Goal: Task Accomplishment & Management: Use online tool/utility

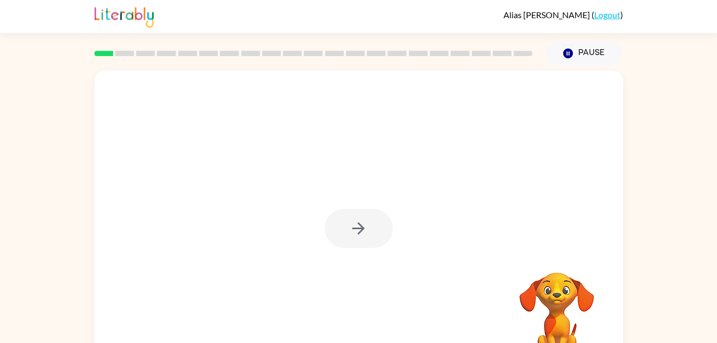
click at [353, 236] on div at bounding box center [359, 228] width 68 height 39
click at [365, 242] on div at bounding box center [359, 228] width 68 height 39
click at [386, 207] on div at bounding box center [358, 222] width 528 height 305
click at [368, 236] on div at bounding box center [359, 228] width 68 height 39
click at [396, 220] on div at bounding box center [358, 222] width 528 height 305
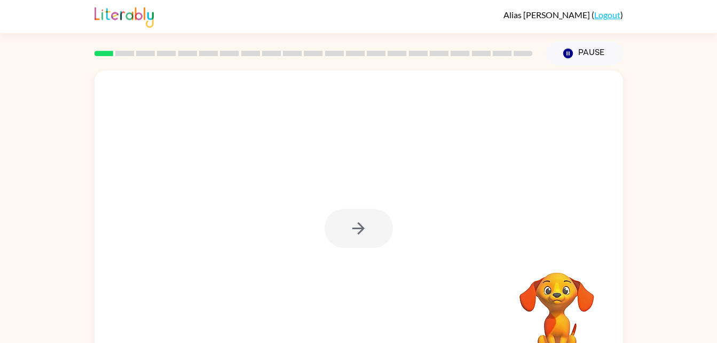
click at [372, 229] on div at bounding box center [359, 228] width 68 height 39
click at [367, 212] on div at bounding box center [359, 228] width 68 height 39
click at [351, 214] on div at bounding box center [359, 228] width 68 height 39
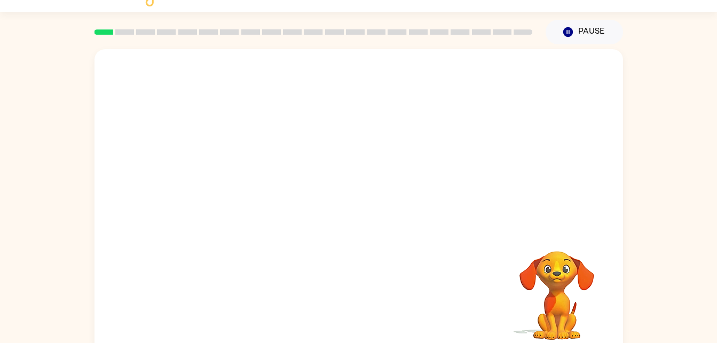
scroll to position [33, 0]
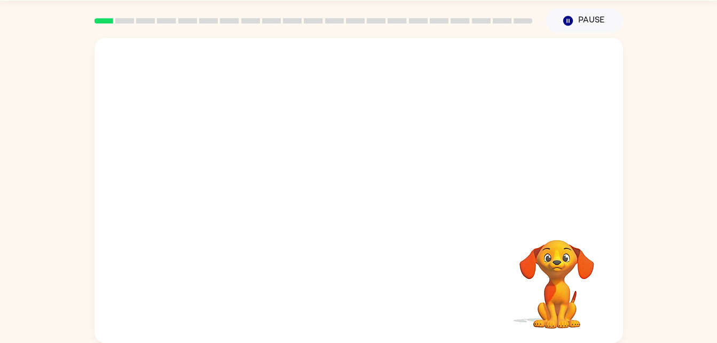
click at [599, 281] on video "Your browser must support playing .mp4 files to use Literably. Please try using…" at bounding box center [556, 276] width 107 height 107
click at [549, 309] on video "Your browser must support playing .mp4 files to use Literably. Please try using…" at bounding box center [556, 276] width 107 height 107
click at [128, 19] on rect at bounding box center [124, 20] width 19 height 5
click at [128, 29] on div at bounding box center [313, 20] width 451 height 37
click at [109, 17] on div at bounding box center [313, 20] width 451 height 37
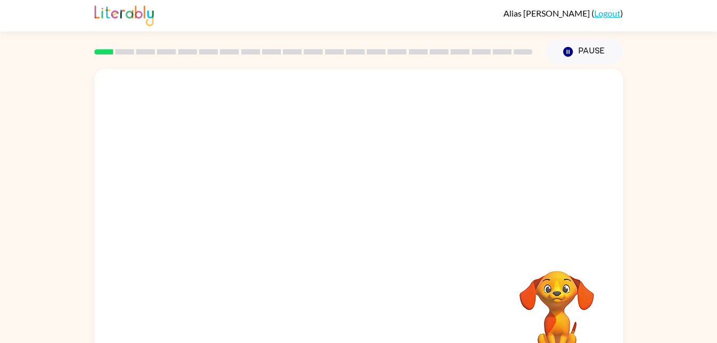
scroll to position [8, 0]
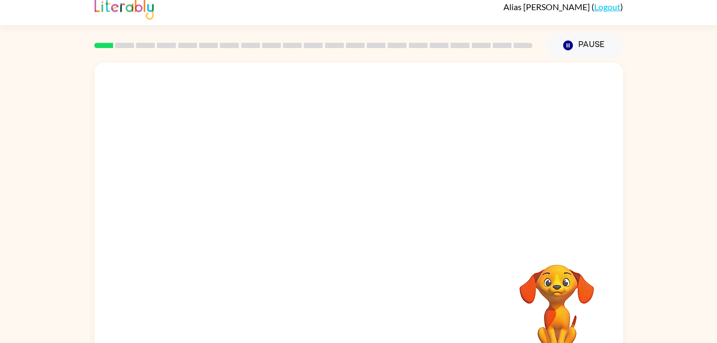
click at [350, 209] on div "Your browser must support playing .mp4 files to use Literably. Please try using…" at bounding box center [358, 214] width 528 height 305
click at [590, 47] on button "Pause Pause" at bounding box center [583, 45] width 77 height 25
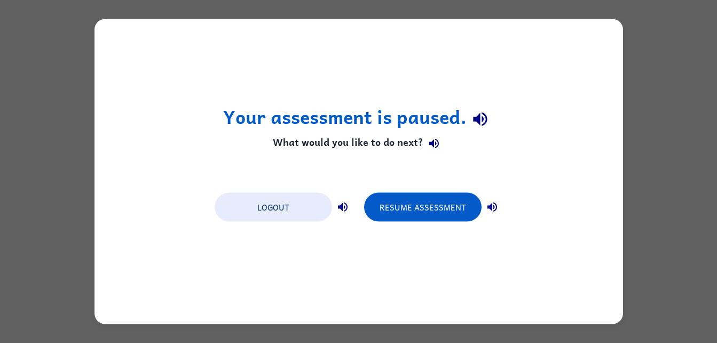
scroll to position [0, 0]
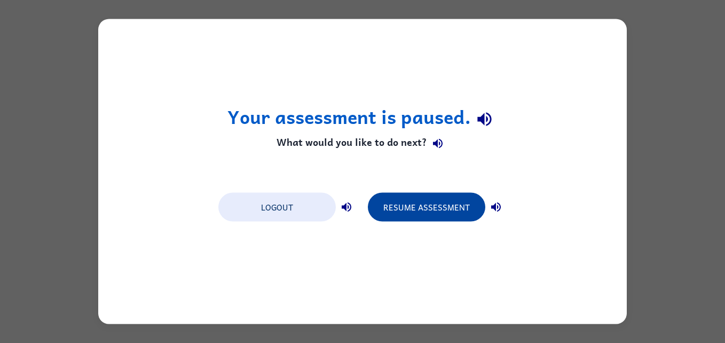
click at [439, 201] on button "Resume Assessment" at bounding box center [426, 207] width 117 height 29
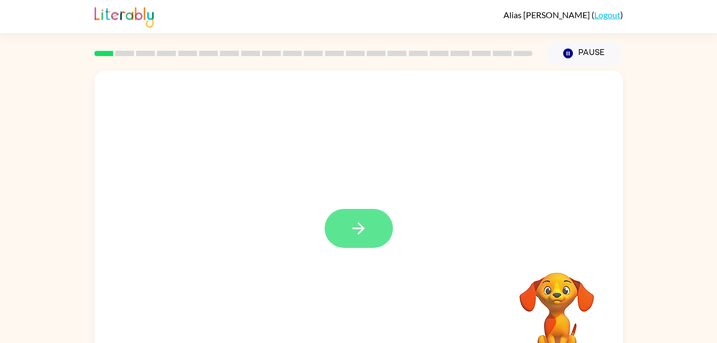
click at [346, 236] on button "button" at bounding box center [359, 228] width 68 height 39
drag, startPoint x: 346, startPoint y: 236, endPoint x: -2, endPoint y: 251, distance: 348.3
click at [0, 251] on html "Alias Juarez ( Logout ) Pause Pause Your browser must support playing .mp4 file…" at bounding box center [358, 187] width 717 height 375
click at [587, 276] on video "Your browser must support playing .mp4 files to use Literably. Please try using…" at bounding box center [556, 309] width 107 height 107
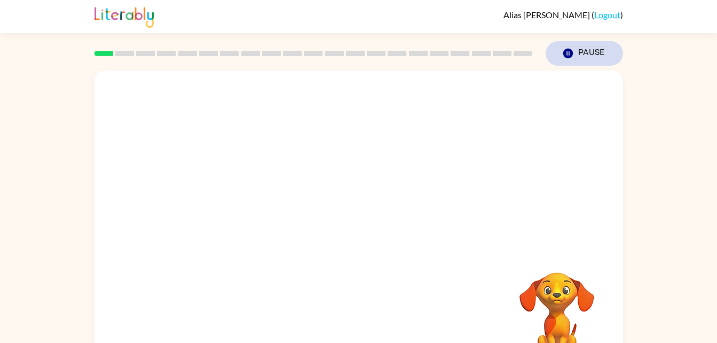
click at [580, 51] on button "Pause Pause" at bounding box center [583, 53] width 77 height 25
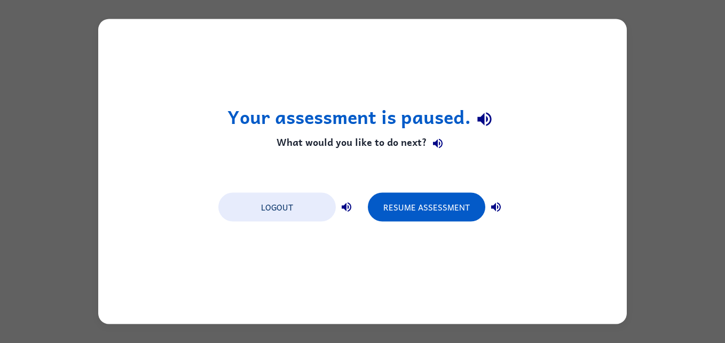
click at [660, 64] on div "Your assessment is paused. What would you like to do next? Logout Resume Assess…" at bounding box center [362, 171] width 725 height 343
click at [426, 208] on button "Resume Assessment" at bounding box center [426, 207] width 117 height 29
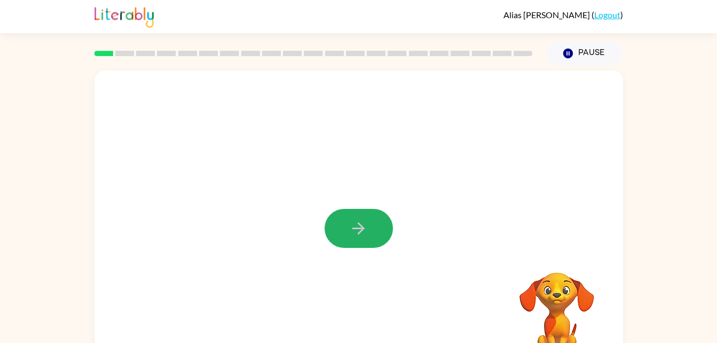
click at [367, 217] on button "button" at bounding box center [359, 228] width 68 height 39
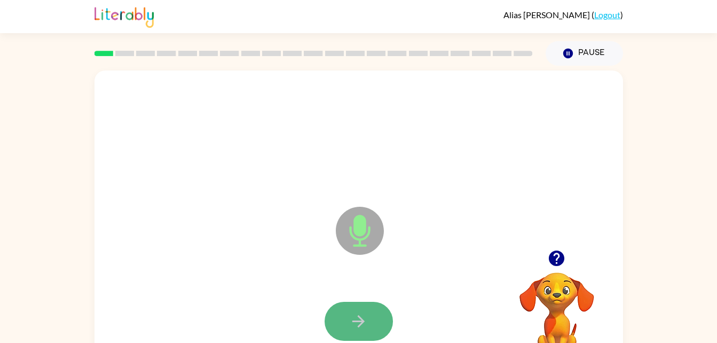
click at [378, 331] on button "button" at bounding box center [359, 321] width 68 height 39
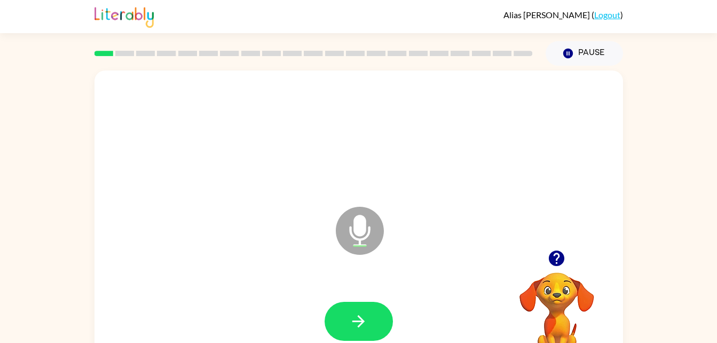
click at [544, 307] on video "Your browser must support playing .mp4 files to use Literably. Please try using…" at bounding box center [556, 309] width 107 height 107
click at [547, 317] on video "Your browser must support playing .mp4 files to use Literably. Please try using…" at bounding box center [556, 309] width 107 height 107
drag, startPoint x: 547, startPoint y: 317, endPoint x: 503, endPoint y: 325, distance: 44.5
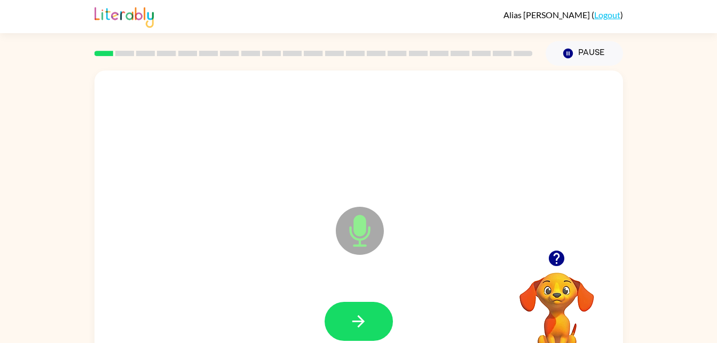
click at [503, 325] on video "Your browser must support playing .mp4 files to use Literably. Please try using…" at bounding box center [556, 309] width 107 height 107
click at [504, 334] on video "Your browser must support playing .mp4 files to use Literably. Please try using…" at bounding box center [556, 309] width 107 height 107
click at [368, 316] on button "button" at bounding box center [359, 321] width 68 height 39
click at [382, 323] on button "button" at bounding box center [359, 321] width 68 height 39
drag, startPoint x: 382, startPoint y: 323, endPoint x: 347, endPoint y: 315, distance: 35.1
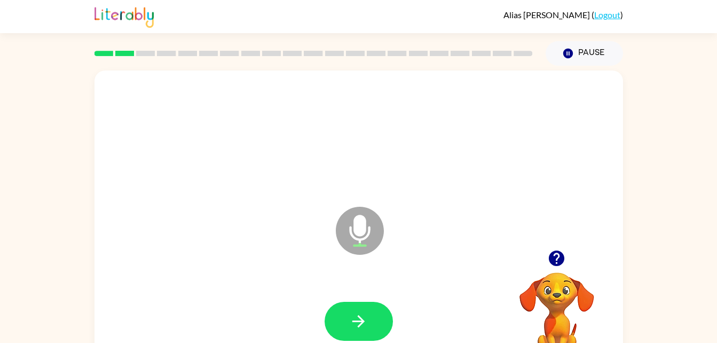
click at [347, 315] on button "button" at bounding box center [359, 321] width 68 height 39
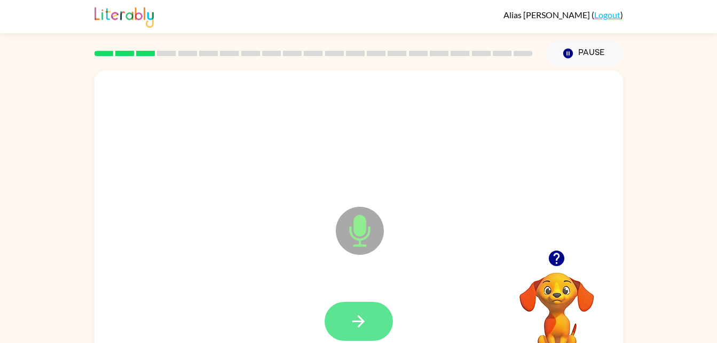
click at [354, 310] on button "button" at bounding box center [359, 321] width 68 height 39
click at [346, 313] on button "button" at bounding box center [359, 321] width 68 height 39
click at [347, 309] on button "button" at bounding box center [359, 321] width 68 height 39
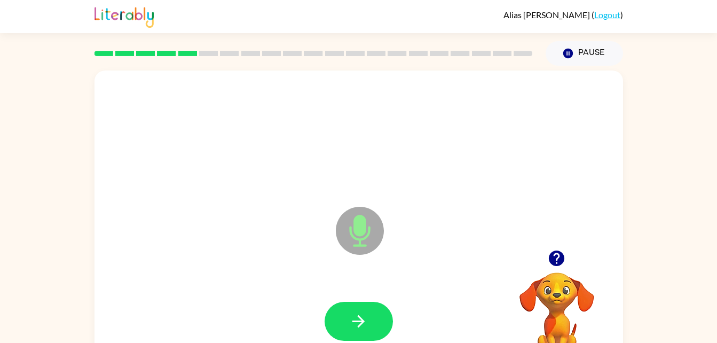
drag, startPoint x: 347, startPoint y: 309, endPoint x: 281, endPoint y: 278, distance: 73.6
click at [281, 278] on div at bounding box center [358, 322] width 507 height 88
click at [355, 323] on icon "button" at bounding box center [358, 321] width 19 height 19
drag, startPoint x: 355, startPoint y: 323, endPoint x: 264, endPoint y: 298, distance: 94.3
click at [264, 298] on div at bounding box center [358, 322] width 507 height 88
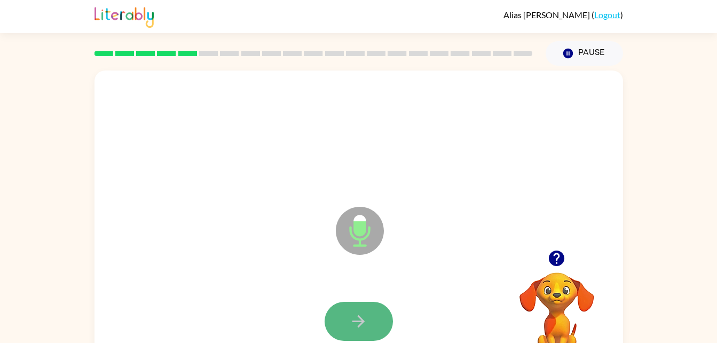
click at [381, 308] on button "button" at bounding box center [359, 321] width 68 height 39
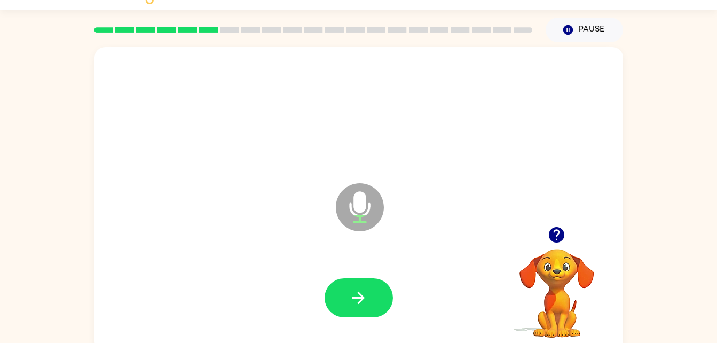
scroll to position [28, 0]
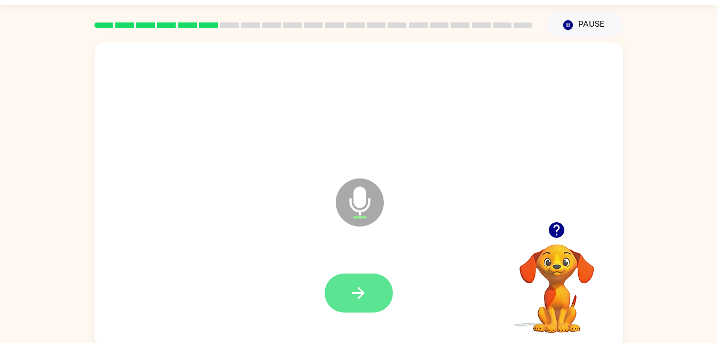
click at [351, 305] on button "button" at bounding box center [359, 292] width 68 height 39
click at [382, 299] on button "button" at bounding box center [359, 292] width 68 height 39
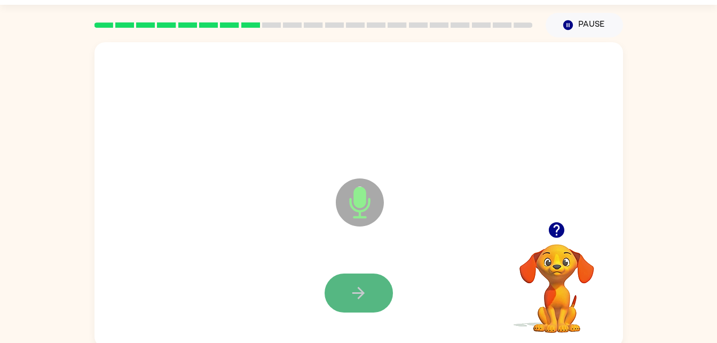
click at [366, 311] on button "button" at bounding box center [359, 292] width 68 height 39
click at [351, 302] on button "button" at bounding box center [359, 292] width 68 height 39
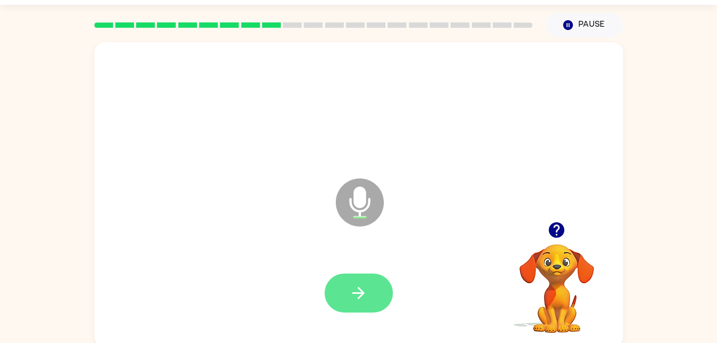
click at [362, 297] on icon "button" at bounding box center [358, 292] width 19 height 19
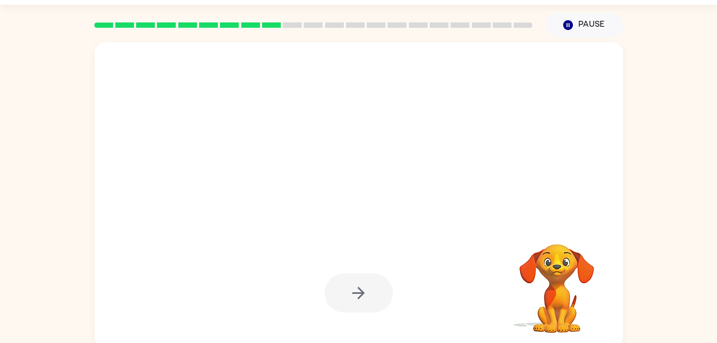
click at [361, 296] on div at bounding box center [359, 292] width 68 height 39
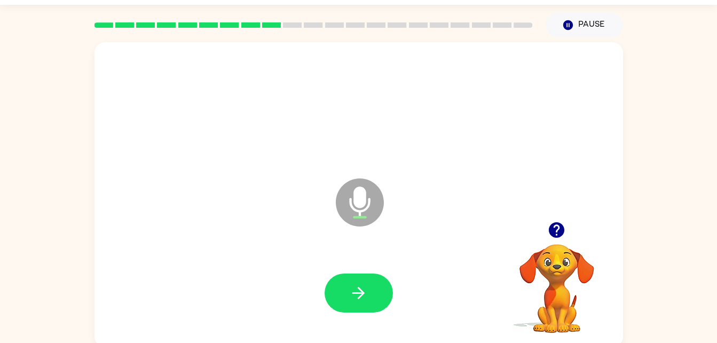
click at [334, 275] on div at bounding box center [359, 292] width 68 height 39
click at [349, 280] on button "button" at bounding box center [359, 292] width 68 height 39
click at [371, 298] on button "button" at bounding box center [359, 292] width 68 height 39
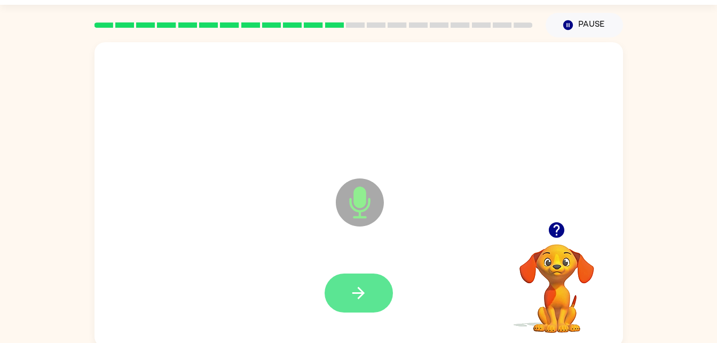
click at [347, 281] on button "button" at bounding box center [359, 292] width 68 height 39
click at [351, 299] on icon "button" at bounding box center [358, 292] width 19 height 19
click at [357, 291] on icon "button" at bounding box center [358, 292] width 19 height 19
click at [360, 294] on icon "button" at bounding box center [358, 292] width 19 height 19
click at [390, 288] on button "button" at bounding box center [359, 292] width 68 height 39
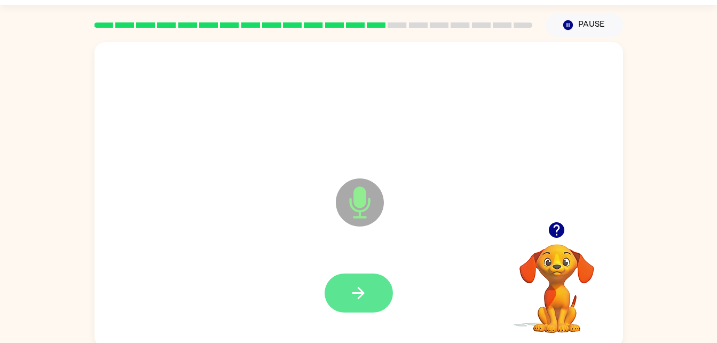
click at [355, 284] on icon "button" at bounding box center [358, 292] width 19 height 19
click at [345, 310] on button "button" at bounding box center [359, 292] width 68 height 39
click at [389, 298] on button "button" at bounding box center [359, 292] width 68 height 39
click at [383, 291] on button "button" at bounding box center [359, 292] width 68 height 39
click at [362, 283] on icon "button" at bounding box center [358, 292] width 19 height 19
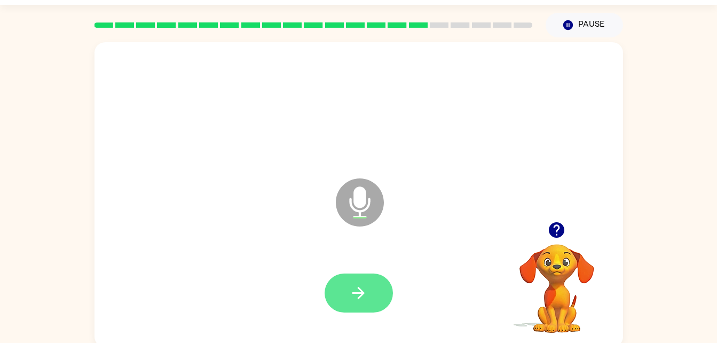
click at [362, 304] on button "button" at bounding box center [359, 292] width 68 height 39
click at [335, 287] on button "button" at bounding box center [359, 292] width 68 height 39
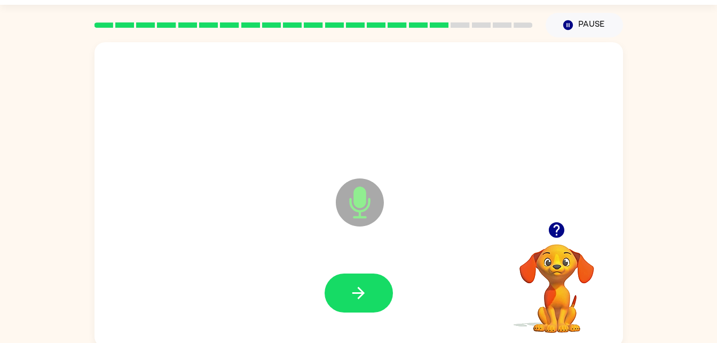
scroll to position [33, 0]
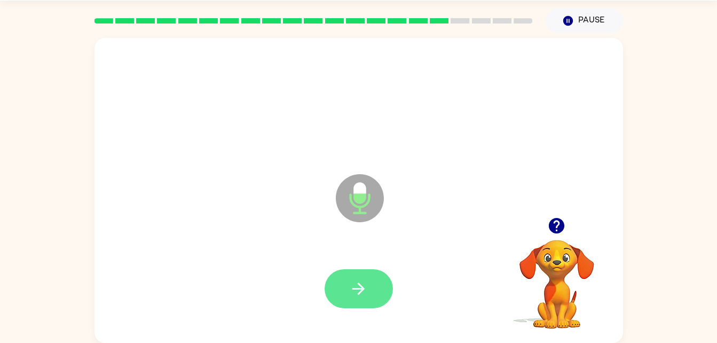
click at [343, 277] on button "button" at bounding box center [359, 288] width 68 height 39
click at [353, 304] on button "button" at bounding box center [359, 288] width 68 height 39
click at [361, 289] on icon "button" at bounding box center [358, 288] width 12 height 12
click at [353, 290] on icon "button" at bounding box center [358, 288] width 19 height 19
click at [352, 276] on button "button" at bounding box center [359, 288] width 68 height 39
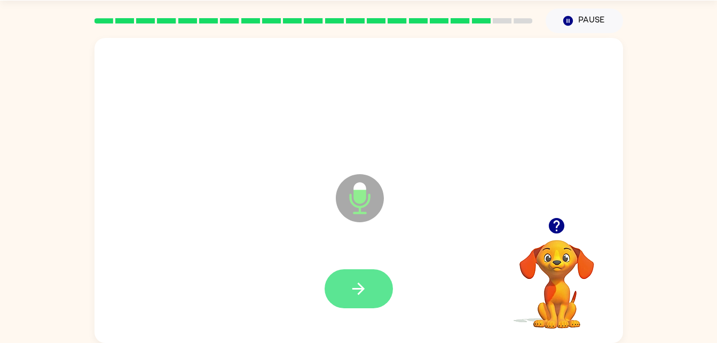
click at [354, 282] on icon "button" at bounding box center [358, 288] width 19 height 19
click at [371, 276] on button "button" at bounding box center [359, 288] width 68 height 39
click at [363, 295] on icon "button" at bounding box center [358, 288] width 19 height 19
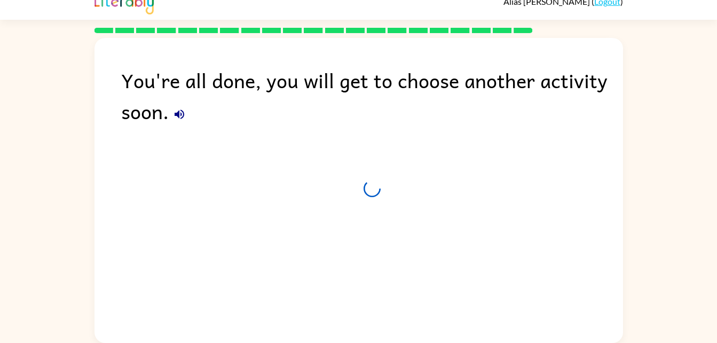
scroll to position [13, 0]
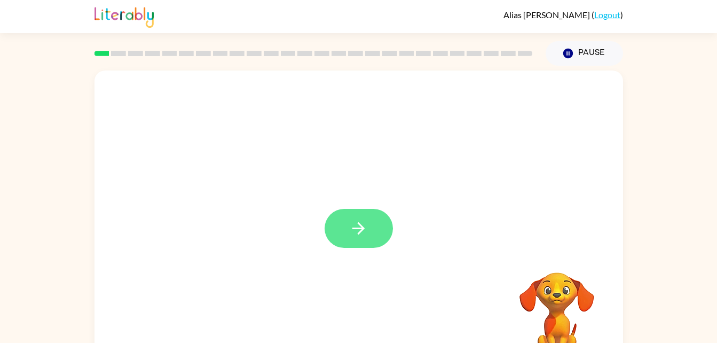
click at [352, 237] on icon "button" at bounding box center [358, 228] width 19 height 19
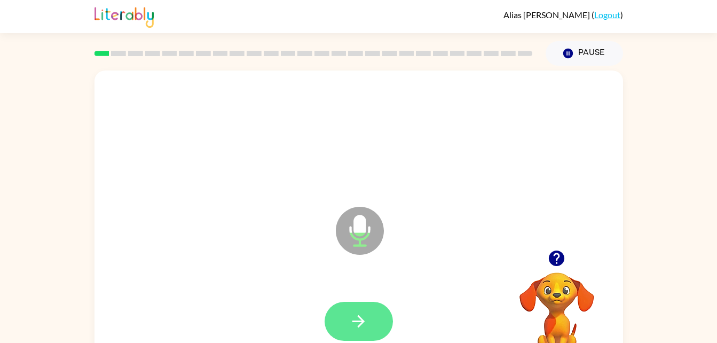
click at [370, 312] on button "button" at bounding box center [359, 321] width 68 height 39
click at [362, 323] on icon "button" at bounding box center [358, 321] width 12 height 12
click at [346, 337] on button "button" at bounding box center [359, 321] width 68 height 39
click at [370, 321] on button "button" at bounding box center [359, 321] width 68 height 39
click at [363, 316] on icon "button" at bounding box center [358, 321] width 19 height 19
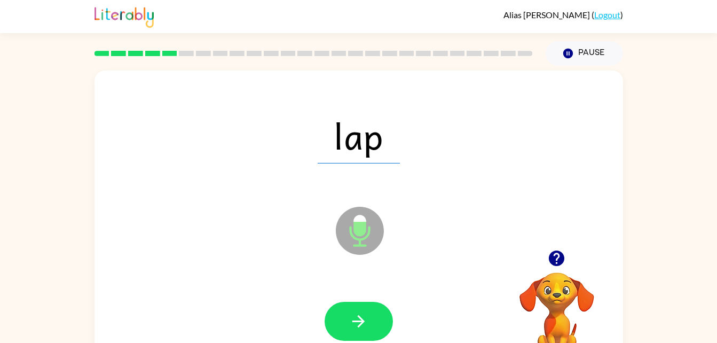
click at [403, 335] on div at bounding box center [358, 322] width 507 height 88
click at [385, 302] on div at bounding box center [359, 321] width 68 height 39
click at [366, 303] on button "button" at bounding box center [359, 321] width 68 height 39
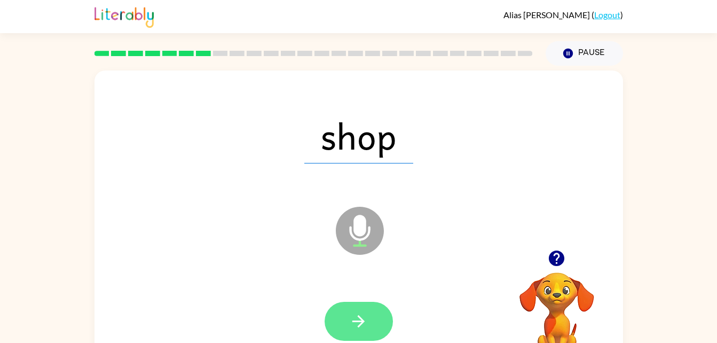
click at [375, 312] on button "button" at bounding box center [359, 321] width 68 height 39
click at [371, 337] on button "button" at bounding box center [359, 321] width 68 height 39
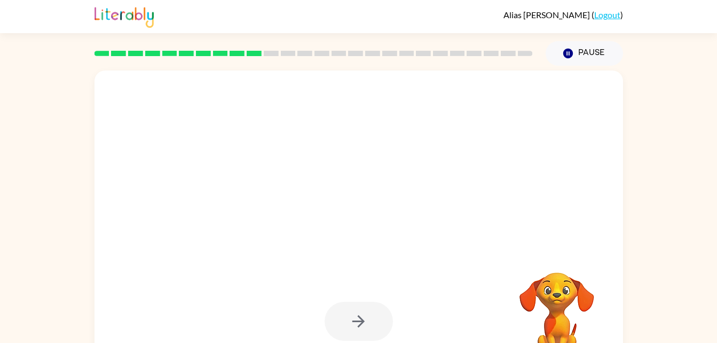
click at [192, 208] on div at bounding box center [333, 204] width 456 height 38
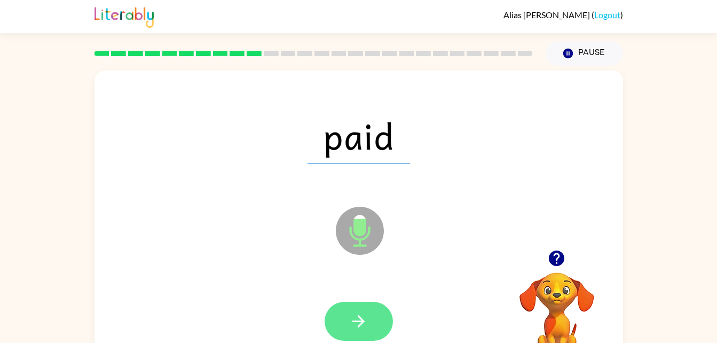
click at [353, 330] on button "button" at bounding box center [359, 321] width 68 height 39
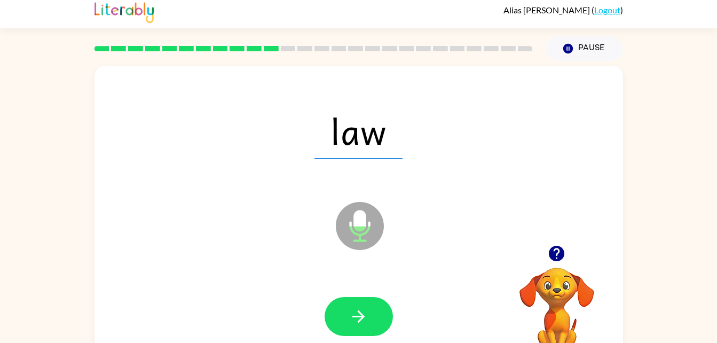
scroll to position [10, 0]
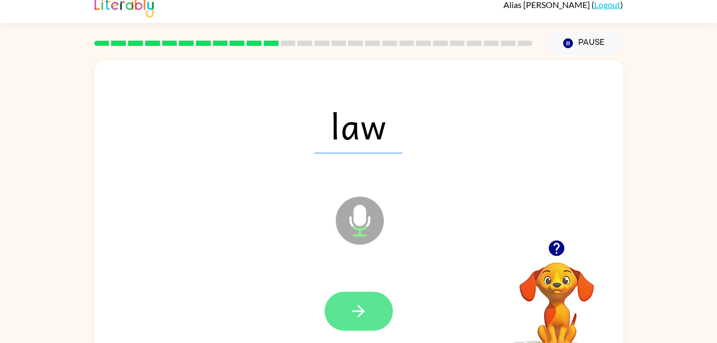
click at [363, 311] on icon "button" at bounding box center [358, 311] width 12 height 12
click at [345, 315] on button "button" at bounding box center [359, 310] width 68 height 39
click at [371, 303] on button "button" at bounding box center [359, 310] width 68 height 39
click at [339, 322] on button "button" at bounding box center [359, 310] width 68 height 39
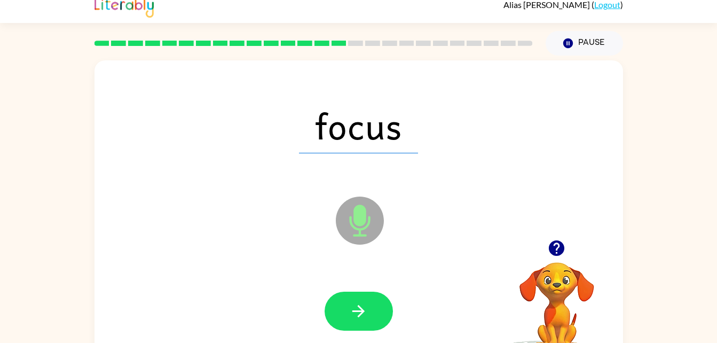
click at [330, 283] on div at bounding box center [358, 311] width 507 height 88
click at [357, 314] on icon "button" at bounding box center [358, 311] width 19 height 19
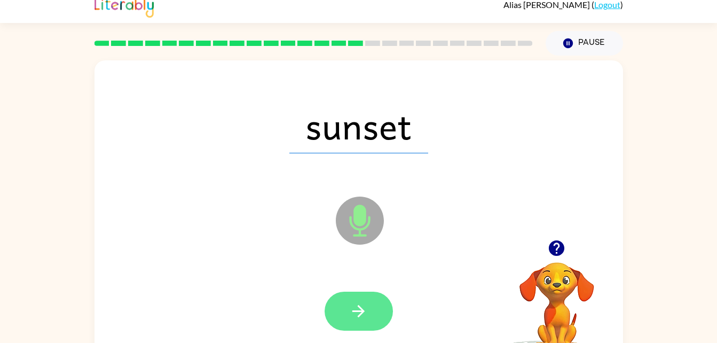
click at [365, 306] on icon "button" at bounding box center [358, 311] width 19 height 19
click at [353, 304] on icon "button" at bounding box center [358, 311] width 19 height 19
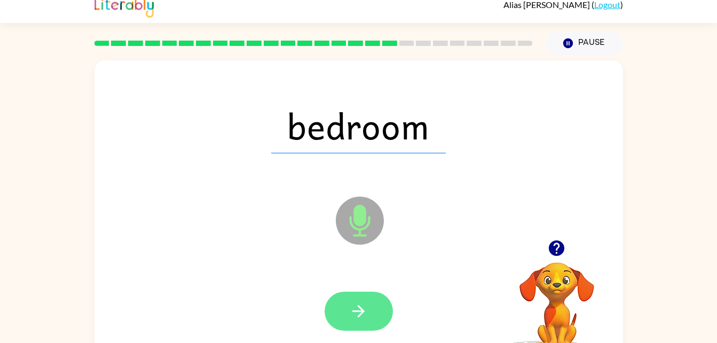
click at [359, 317] on icon "button" at bounding box center [358, 311] width 19 height 19
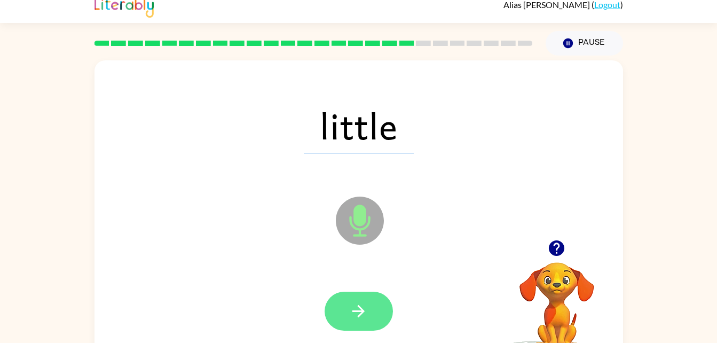
click at [343, 317] on button "button" at bounding box center [359, 310] width 68 height 39
click at [362, 306] on div at bounding box center [359, 310] width 68 height 39
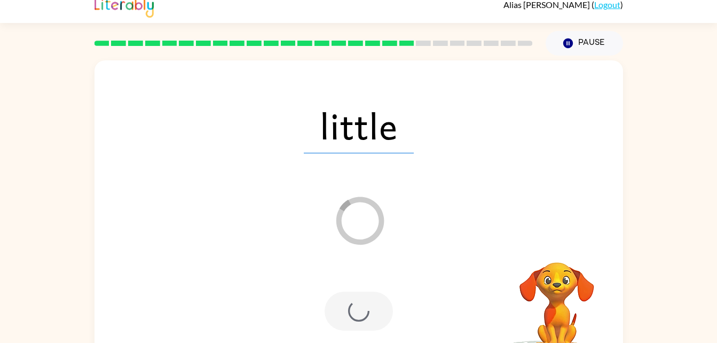
click at [376, 332] on div at bounding box center [358, 311] width 507 height 88
click at [346, 284] on div at bounding box center [358, 311] width 507 height 88
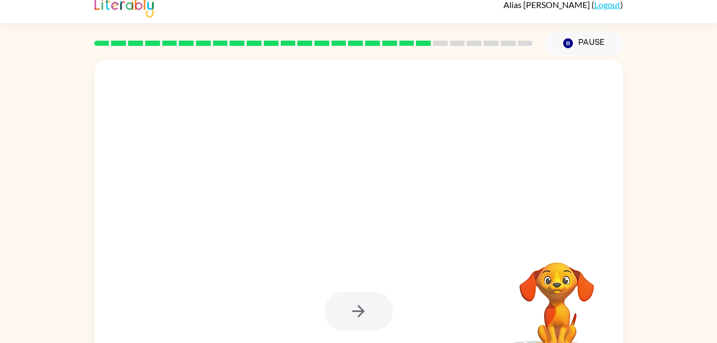
click at [359, 294] on div at bounding box center [359, 310] width 68 height 39
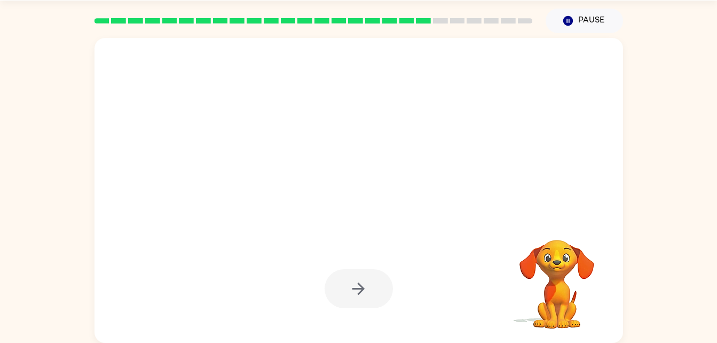
click at [354, 308] on div at bounding box center [358, 289] width 507 height 88
click at [364, 285] on div at bounding box center [359, 288] width 68 height 39
click at [358, 273] on div at bounding box center [359, 288] width 68 height 39
click at [363, 279] on icon "button" at bounding box center [358, 288] width 19 height 19
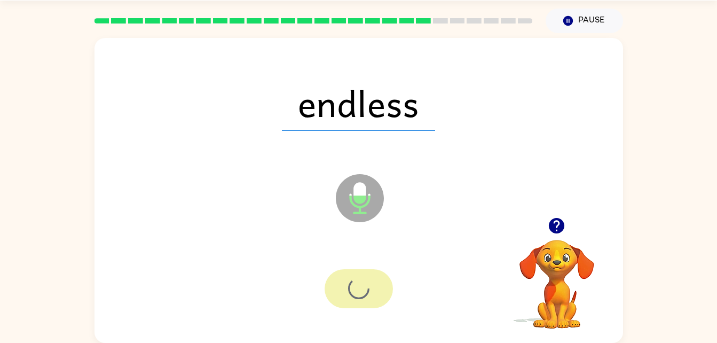
click at [354, 296] on div at bounding box center [359, 288] width 68 height 39
click at [353, 290] on div at bounding box center [359, 288] width 68 height 39
click at [365, 284] on div at bounding box center [359, 288] width 68 height 39
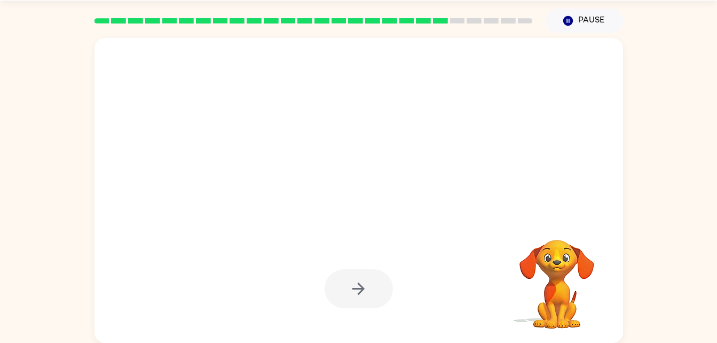
click at [328, 307] on div at bounding box center [359, 288] width 68 height 39
click at [370, 281] on div at bounding box center [359, 288] width 68 height 39
click at [359, 285] on icon "button" at bounding box center [358, 288] width 19 height 19
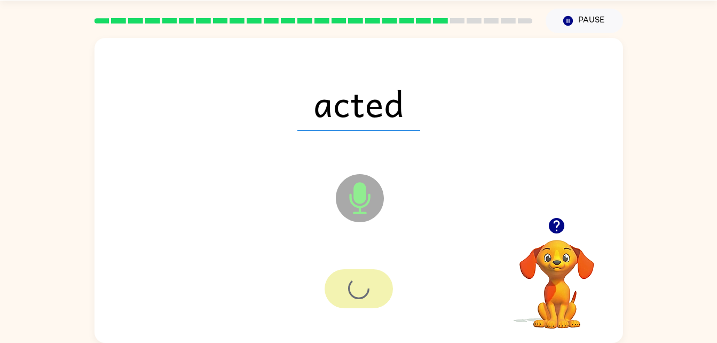
click at [351, 282] on div at bounding box center [359, 288] width 68 height 39
click at [359, 284] on div at bounding box center [359, 288] width 68 height 39
click at [358, 290] on div at bounding box center [359, 288] width 68 height 39
click at [350, 288] on div at bounding box center [359, 288] width 68 height 39
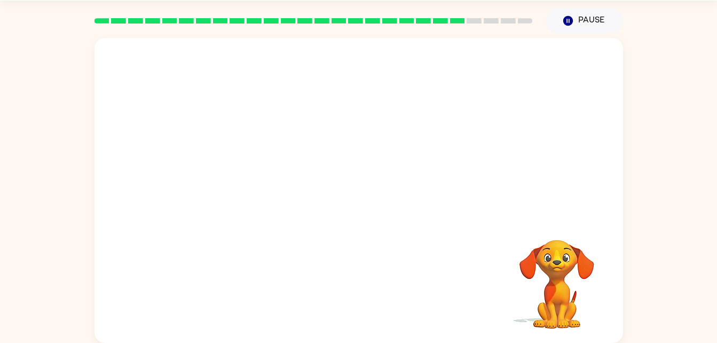
click at [358, 296] on div "Your browser must support playing .mp4 files to use Literably. Please try using…" at bounding box center [358, 190] width 528 height 305
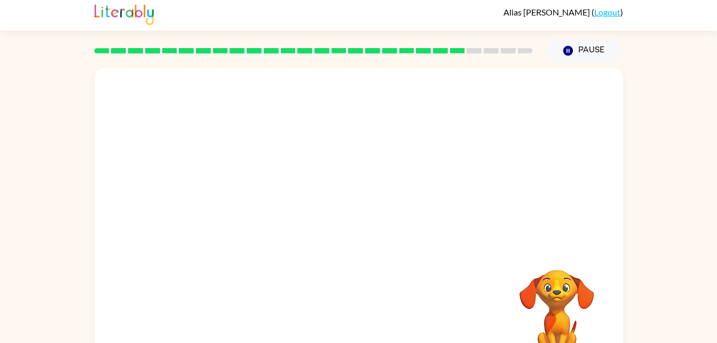
scroll to position [0, 0]
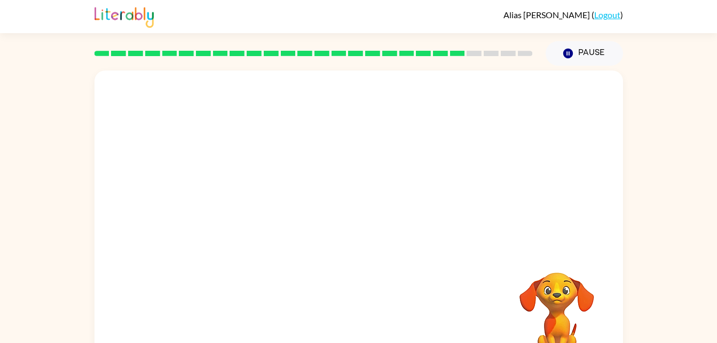
click at [368, 283] on div "Your browser must support playing .mp4 files to use Literably. Please try using…" at bounding box center [358, 222] width 528 height 305
click at [371, 318] on div "Your browser must support playing .mp4 files to use Literably. Please try using…" at bounding box center [358, 222] width 528 height 305
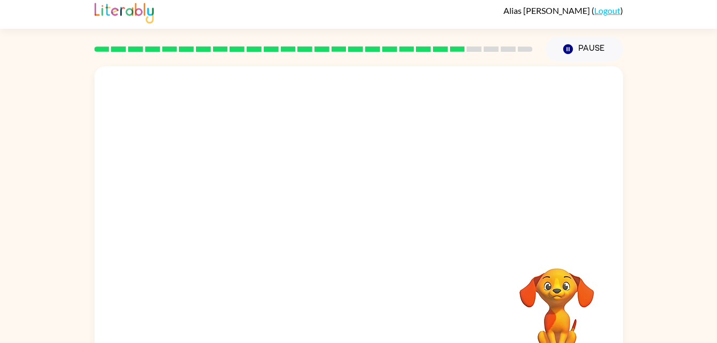
scroll to position [33, 0]
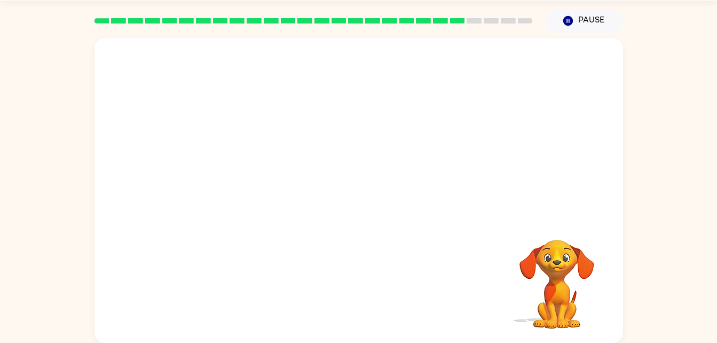
click at [348, 303] on div "Your browser must support playing .mp4 files to use Literably. Please try using…" at bounding box center [358, 190] width 528 height 305
click at [358, 323] on div "Your browser must support playing .mp4 files to use Literably. Please try using…" at bounding box center [358, 190] width 528 height 305
click at [365, 312] on div "Your browser must support playing .mp4 files to use Literably. Please try using…" at bounding box center [358, 190] width 528 height 305
click at [368, 275] on div "Your browser must support playing .mp4 files to use Literably. Please try using…" at bounding box center [358, 190] width 528 height 305
click at [354, 267] on div "Your browser must support playing .mp4 files to use Literably. Please try using…" at bounding box center [358, 190] width 528 height 305
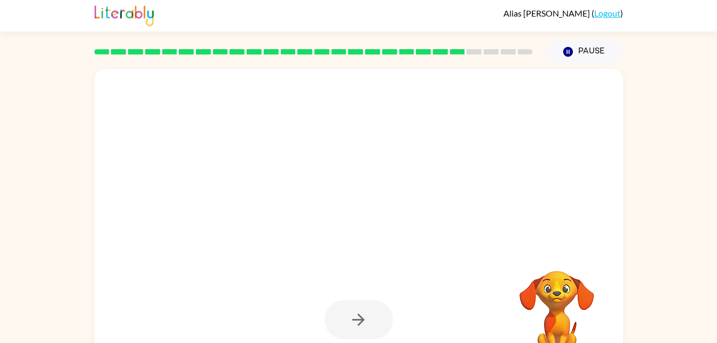
scroll to position [0, 0]
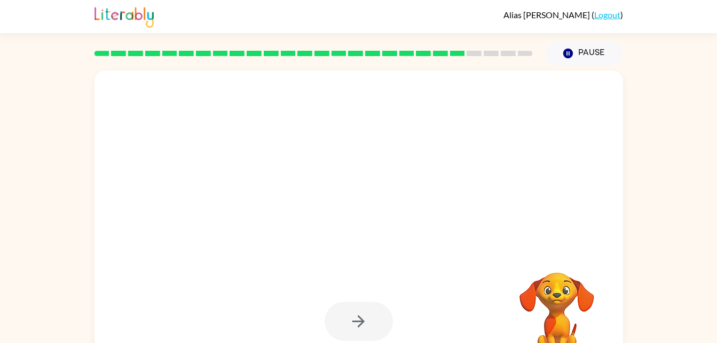
click at [342, 322] on div at bounding box center [359, 321] width 68 height 39
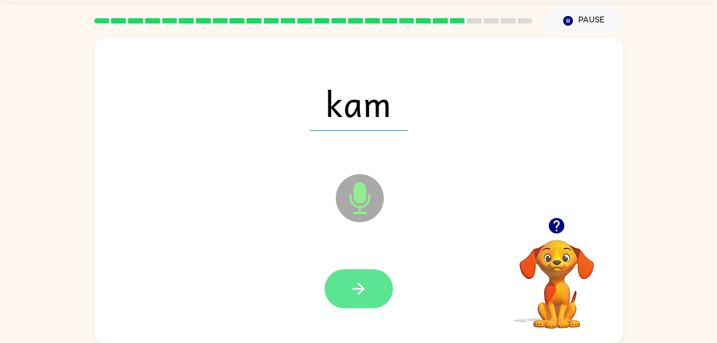
click at [371, 290] on button "button" at bounding box center [359, 288] width 68 height 39
click at [388, 284] on button "button" at bounding box center [359, 288] width 68 height 39
click at [373, 301] on button "button" at bounding box center [359, 288] width 68 height 39
click at [371, 291] on button "button" at bounding box center [359, 288] width 68 height 39
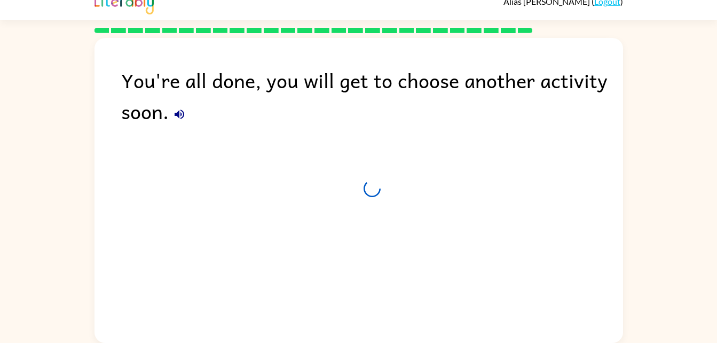
scroll to position [13, 0]
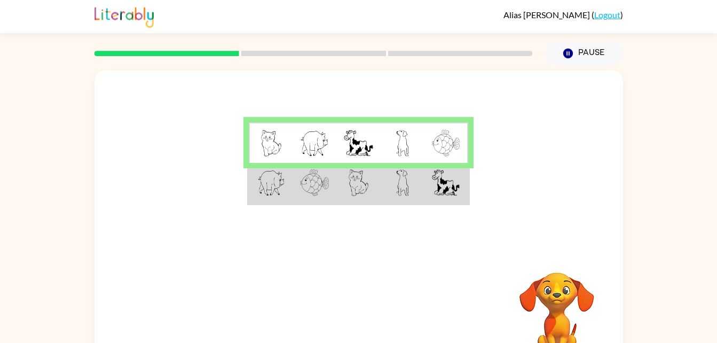
click at [447, 167] on td at bounding box center [446, 183] width 44 height 41
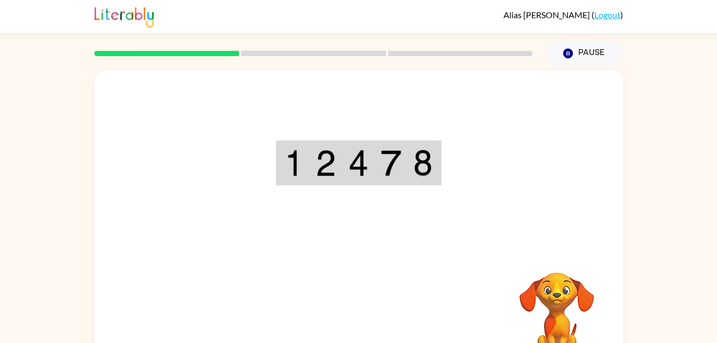
click at [360, 328] on div "Your browser must support playing .mp4 files to use Literably. Please try using…" at bounding box center [358, 222] width 528 height 305
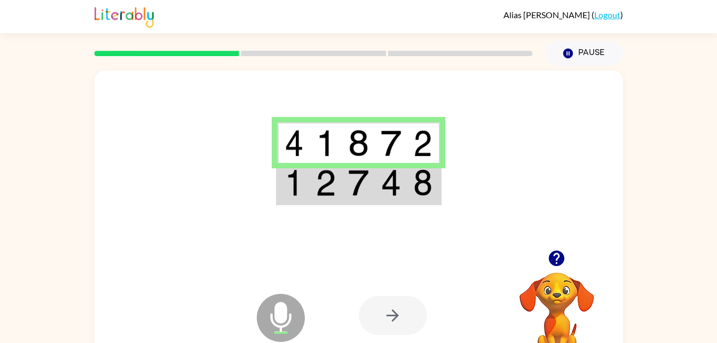
click at [388, 181] on img at bounding box center [391, 182] width 20 height 27
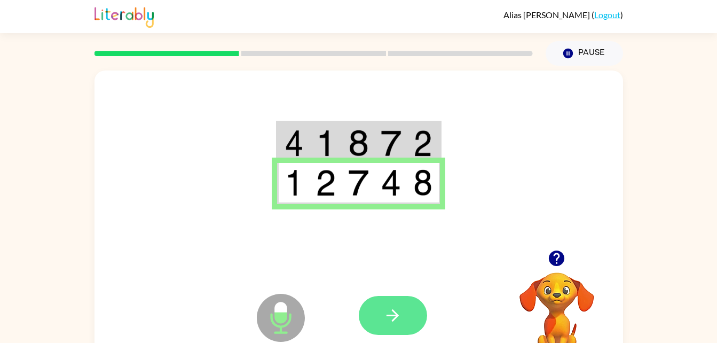
click at [406, 315] on button "button" at bounding box center [393, 315] width 68 height 39
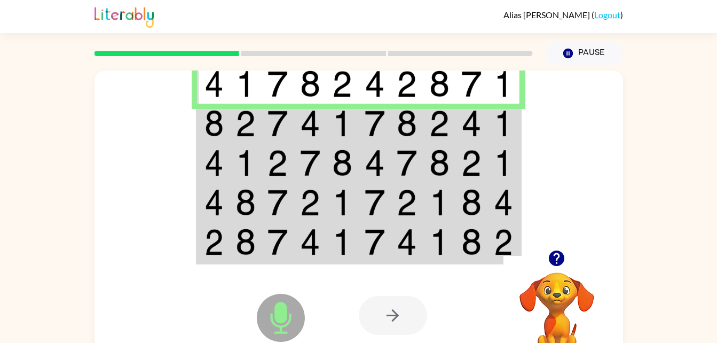
click at [149, 206] on div at bounding box center [358, 159] width 528 height 179
click at [294, 117] on td at bounding box center [310, 123] width 33 height 39
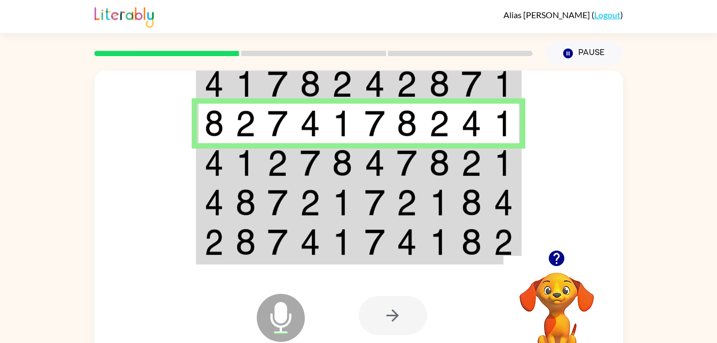
click at [243, 159] on img at bounding box center [245, 162] width 20 height 27
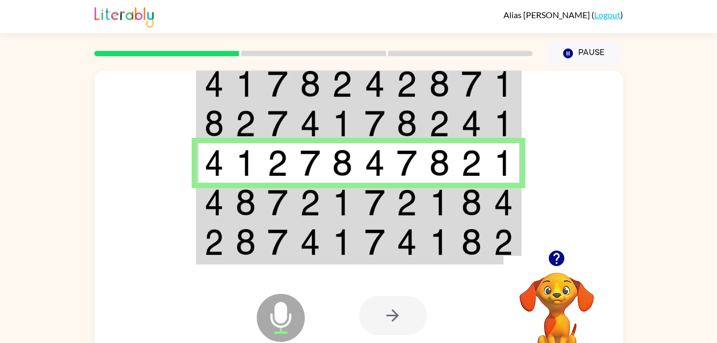
click at [243, 205] on img at bounding box center [245, 202] width 20 height 27
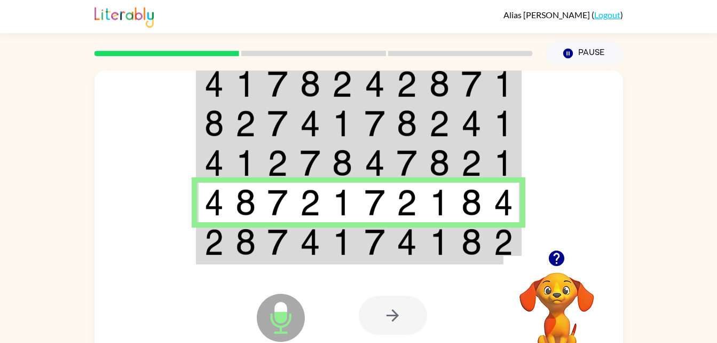
click at [248, 265] on div "Microphone The Microphone is here when it is your turn to talk" at bounding box center [254, 290] width 106 height 71
click at [342, 238] on img at bounding box center [342, 241] width 20 height 27
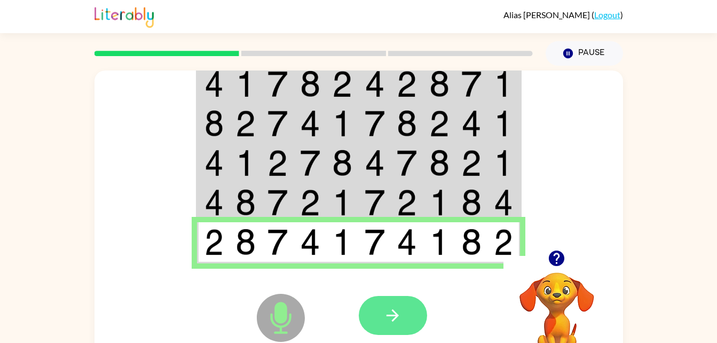
click at [382, 302] on button "button" at bounding box center [393, 315] width 68 height 39
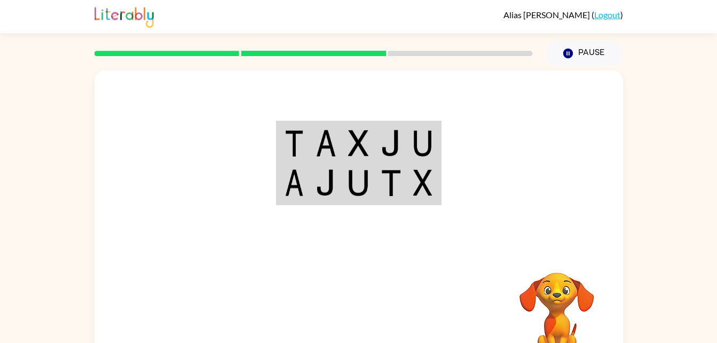
click at [376, 143] on td at bounding box center [391, 142] width 33 height 41
click at [351, 145] on img at bounding box center [358, 143] width 20 height 27
click at [379, 162] on td at bounding box center [391, 142] width 33 height 41
click at [377, 138] on td at bounding box center [391, 142] width 33 height 41
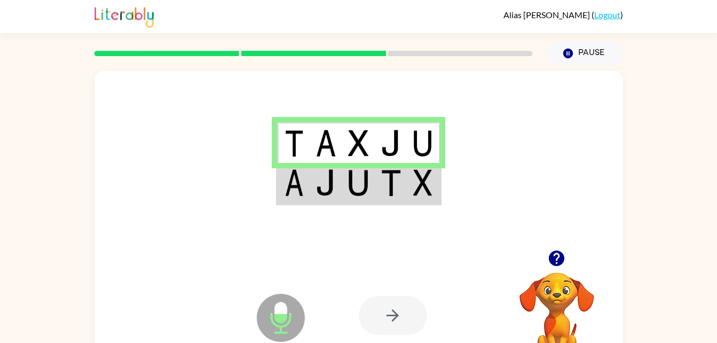
click at [355, 171] on img at bounding box center [358, 182] width 20 height 27
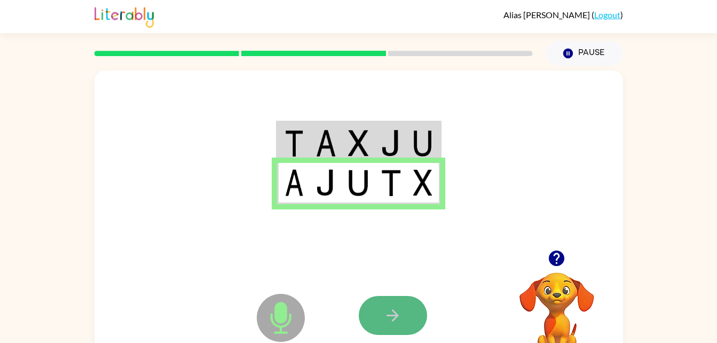
click at [396, 304] on button "button" at bounding box center [393, 315] width 68 height 39
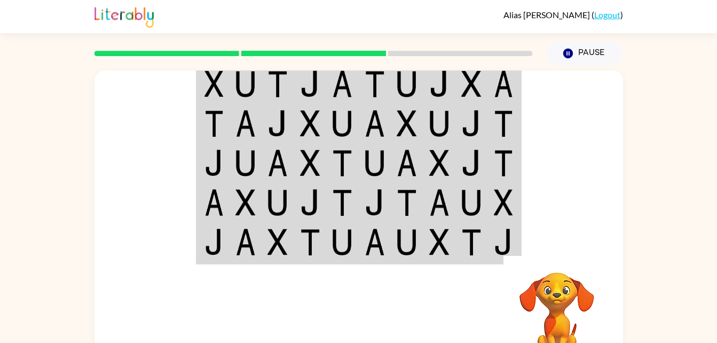
click at [385, 90] on td at bounding box center [375, 83] width 33 height 41
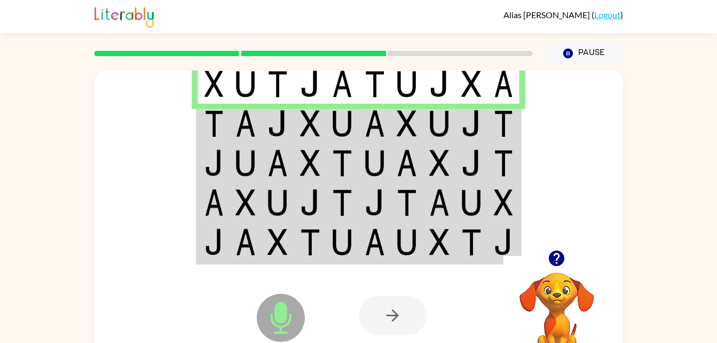
click at [333, 120] on img at bounding box center [342, 123] width 20 height 27
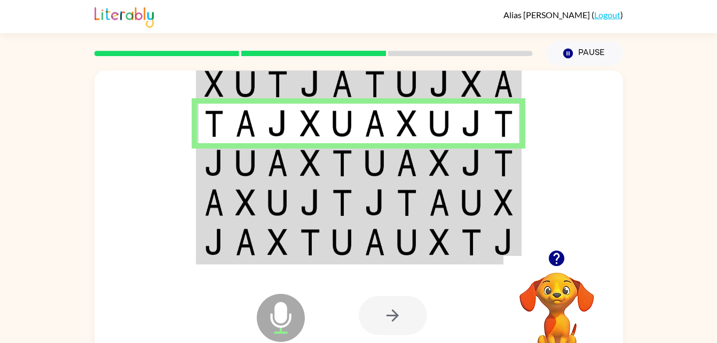
click at [252, 163] on img at bounding box center [245, 162] width 20 height 27
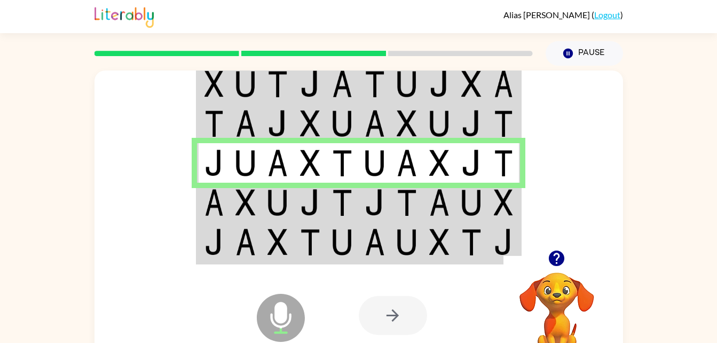
click at [201, 217] on td at bounding box center [213, 202] width 33 height 39
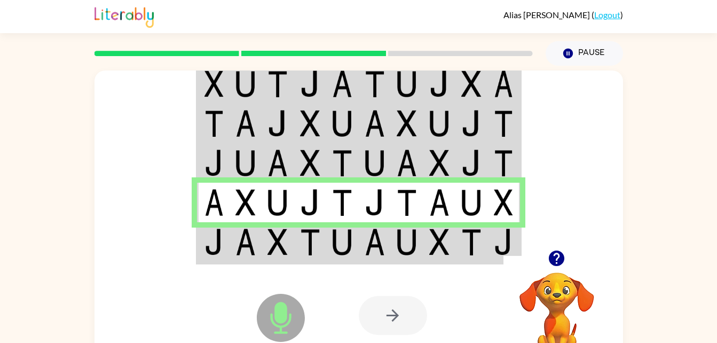
click at [289, 252] on td at bounding box center [278, 242] width 33 height 41
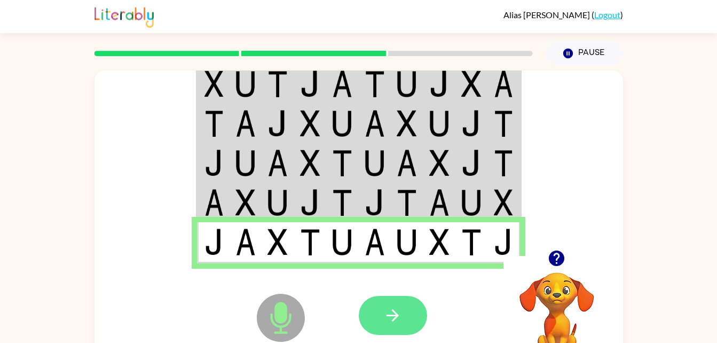
click at [390, 324] on icon "button" at bounding box center [392, 315] width 19 height 19
